Goal: Task Accomplishment & Management: Manage account settings

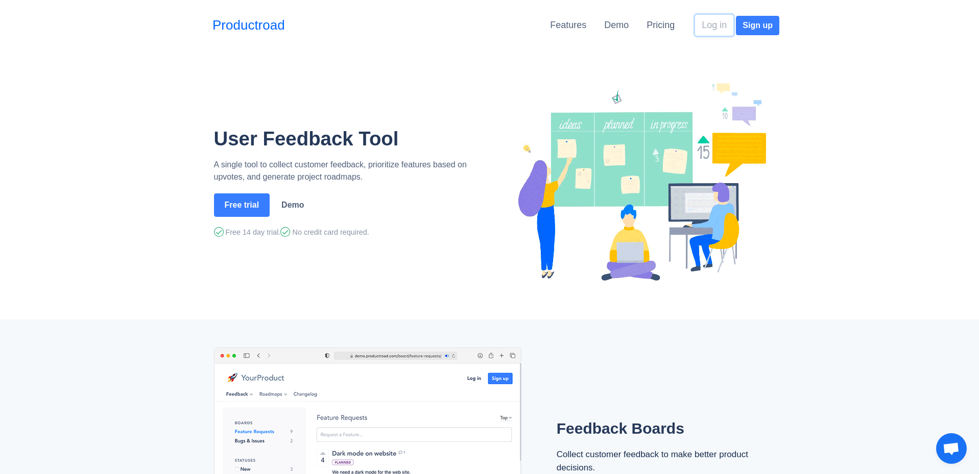
click at [710, 25] on button "Log in" at bounding box center [714, 25] width 38 height 21
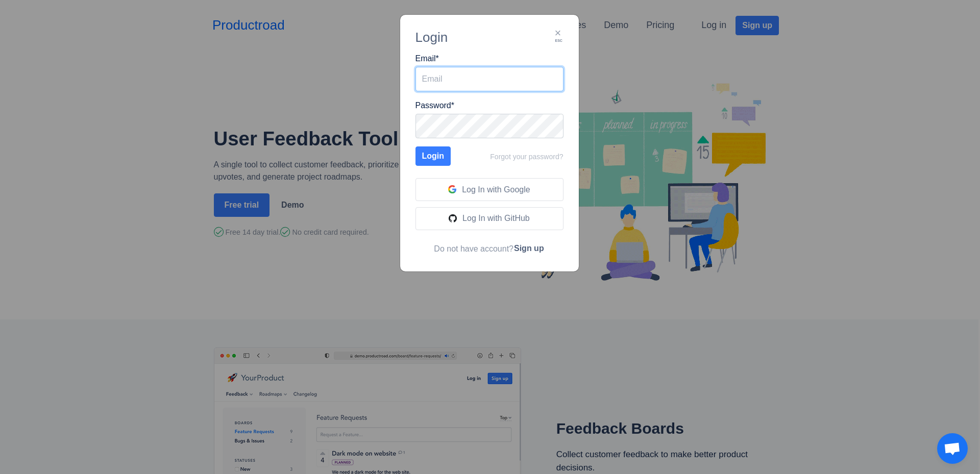
type input "tomas.karas@creativesites.sk"
click at [459, 79] on input "tomas.karas@creativesites.sk" at bounding box center [490, 79] width 148 height 25
click at [430, 160] on button "Login" at bounding box center [434, 156] width 36 height 19
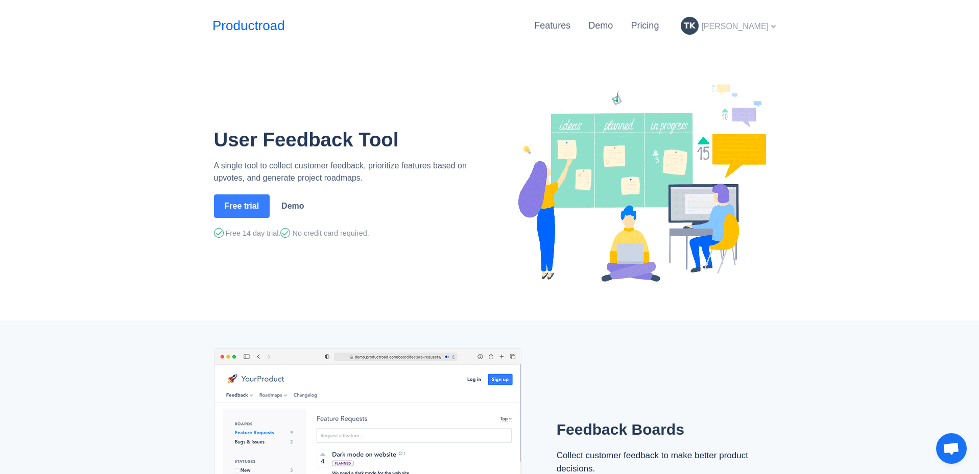
click at [738, 28] on span "[PERSON_NAME]" at bounding box center [734, 26] width 67 height 9
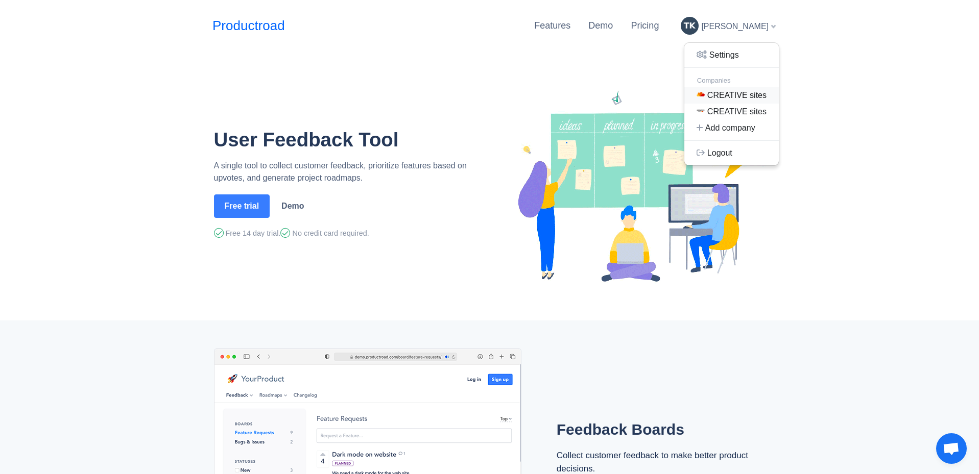
click at [732, 93] on link "CREATIVE sites" at bounding box center [731, 95] width 94 height 16
